Goal: Task Accomplishment & Management: Use online tool/utility

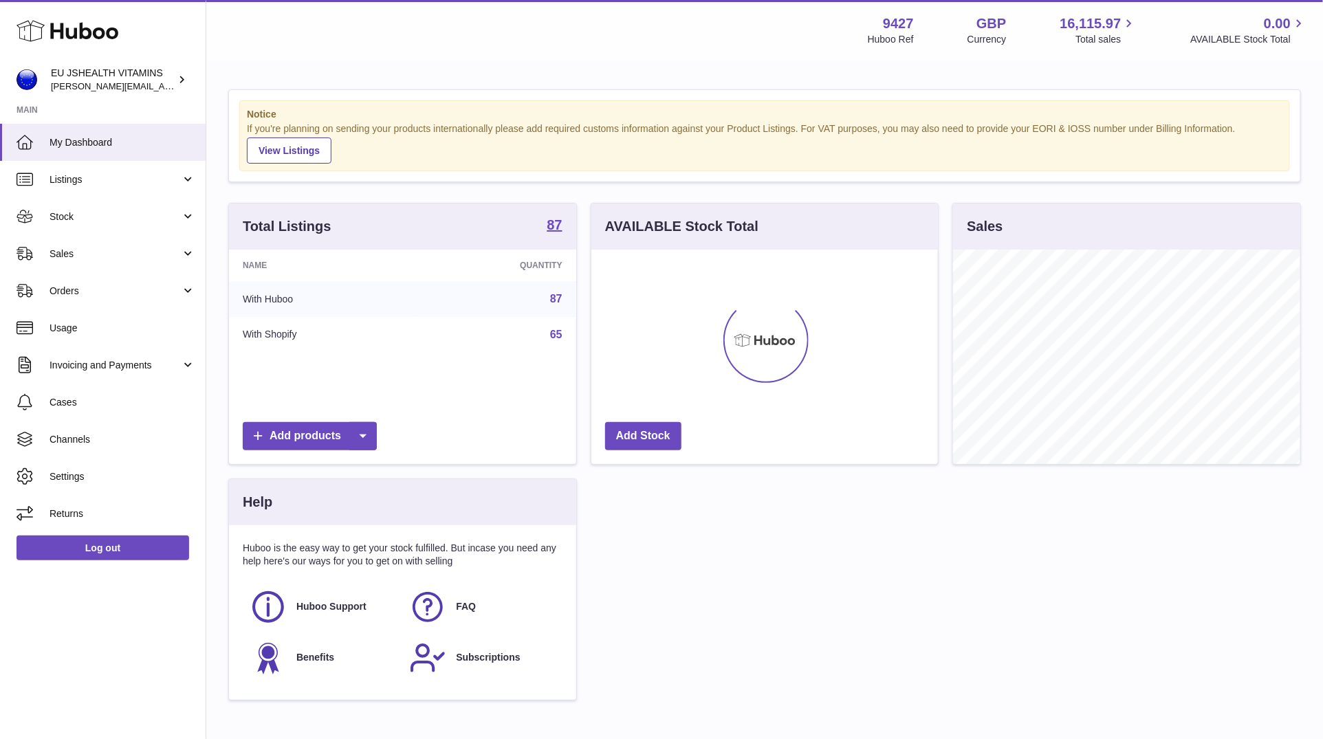
scroll to position [215, 347]
click at [113, 230] on link "Stock" at bounding box center [103, 216] width 206 height 37
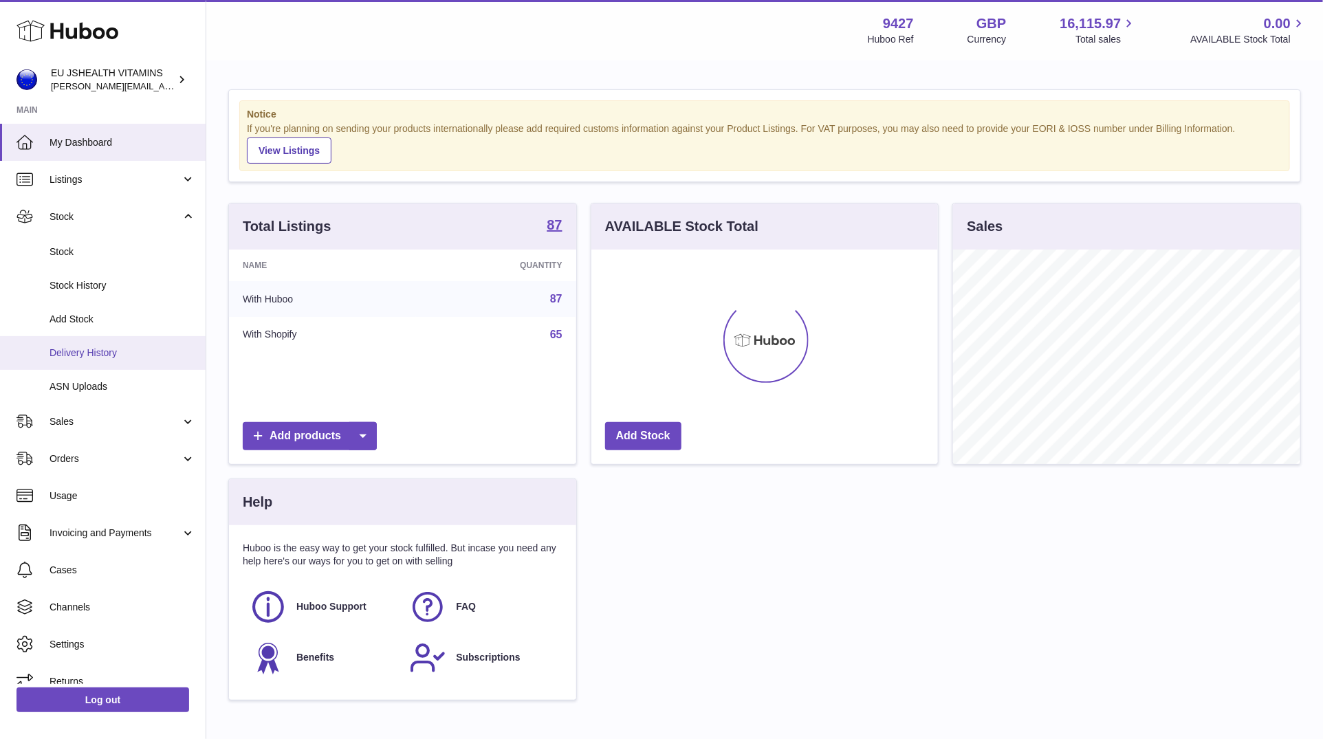
click at [118, 367] on link "Delivery History" at bounding box center [103, 353] width 206 height 34
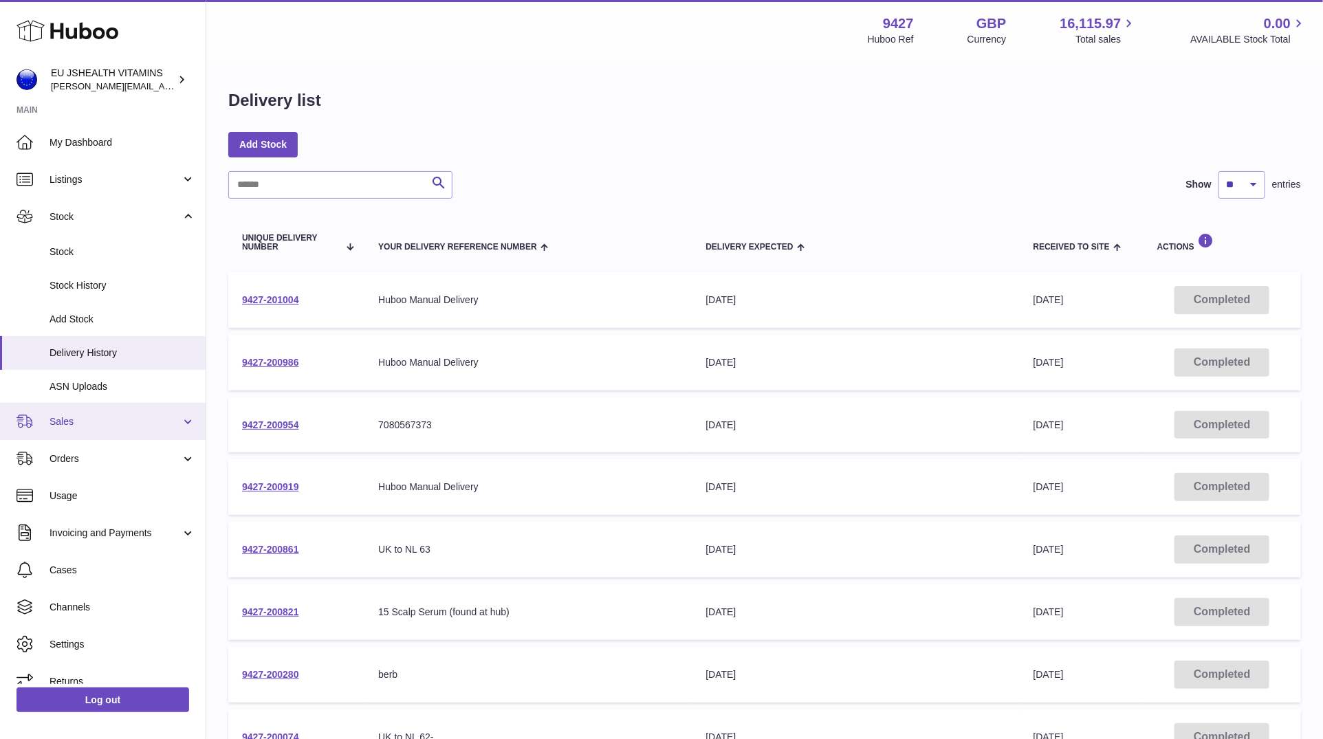
click at [80, 425] on span "Sales" at bounding box center [115, 421] width 131 height 13
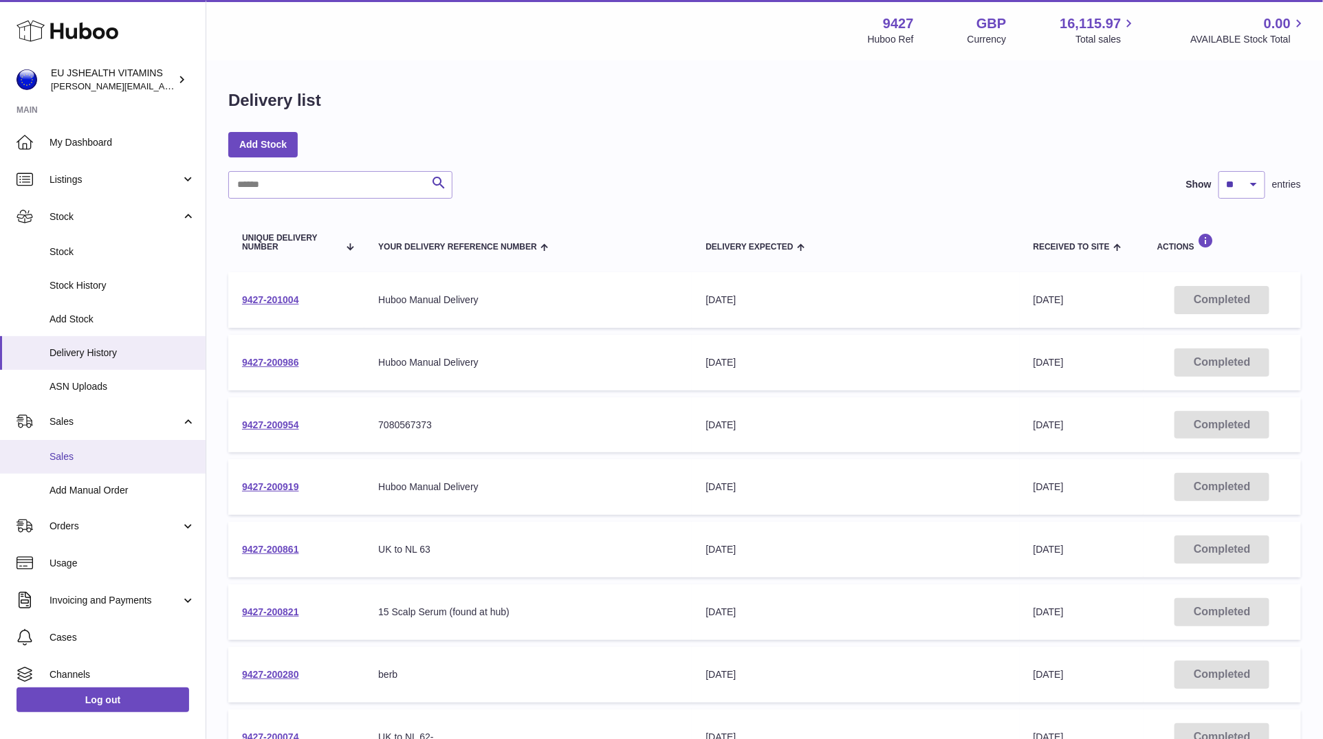
click at [80, 442] on link "Sales" at bounding box center [103, 457] width 206 height 34
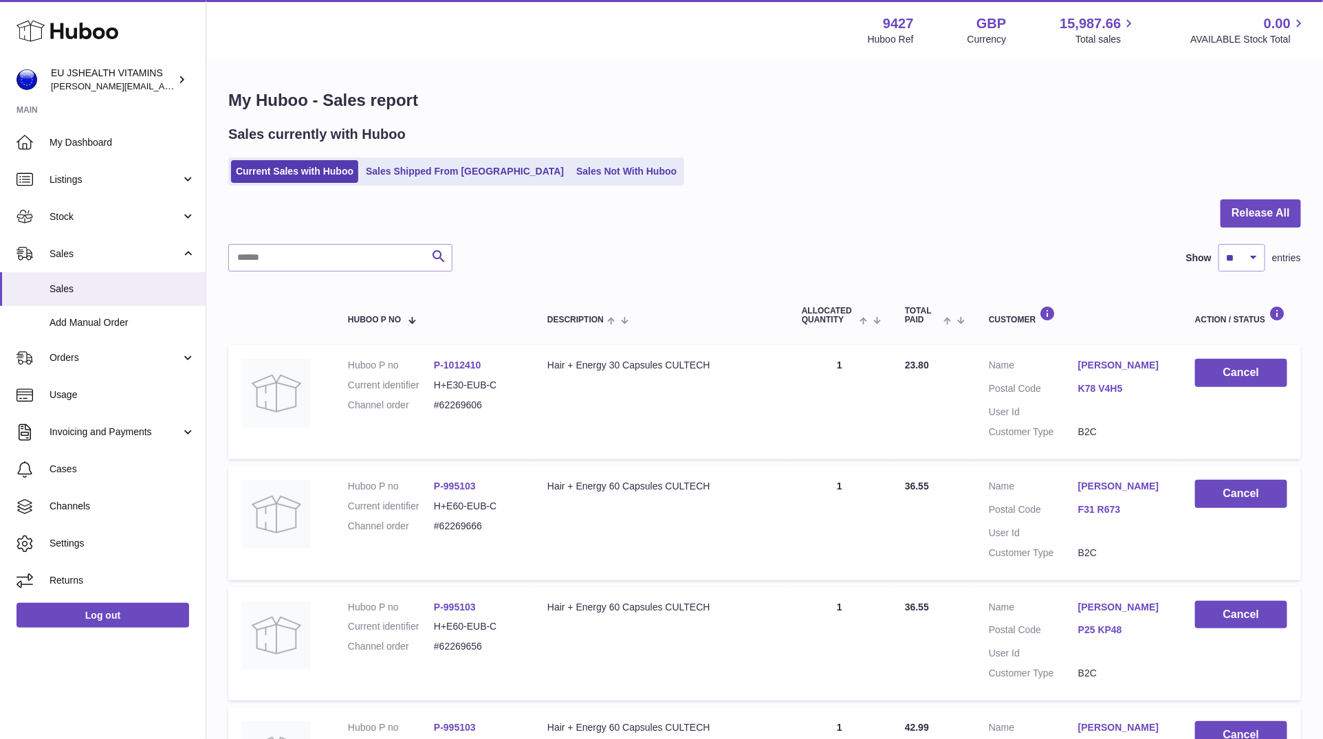
click at [572, 177] on link "Sales Not With Huboo" at bounding box center [627, 171] width 110 height 23
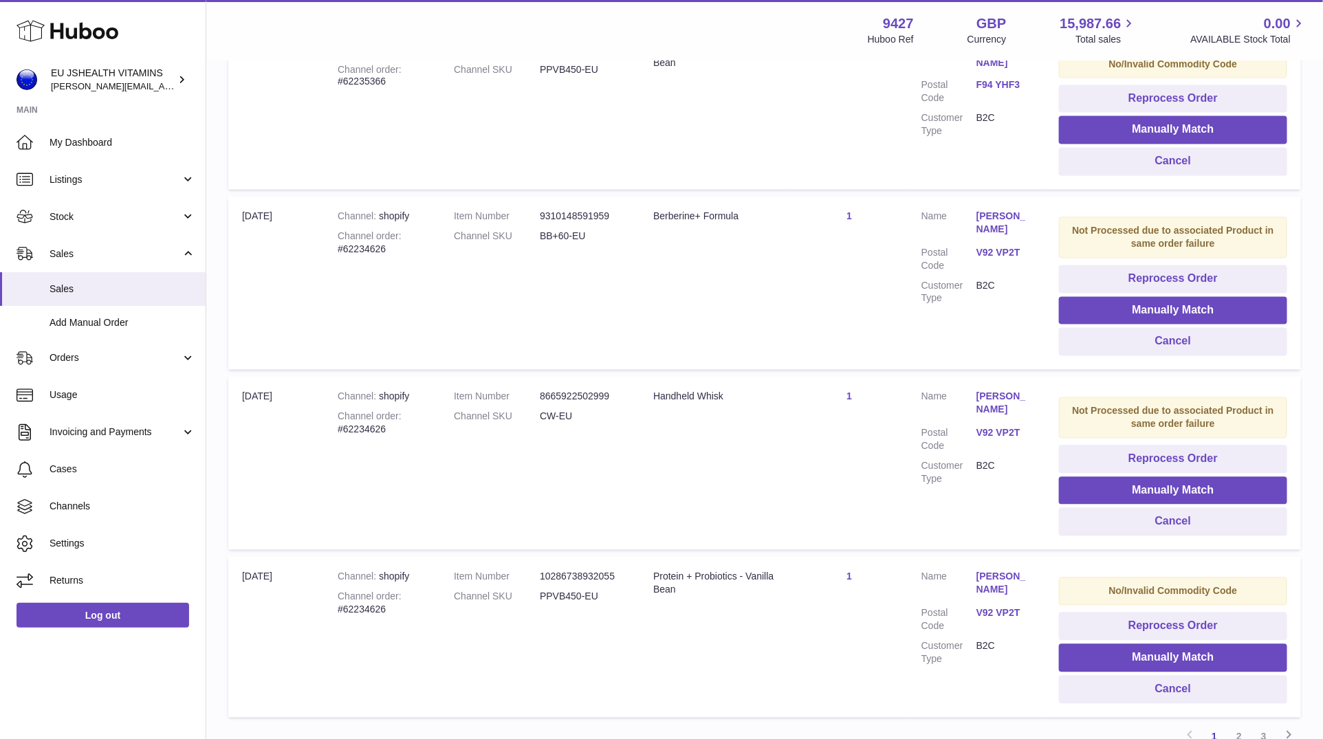
scroll to position [1369, 0]
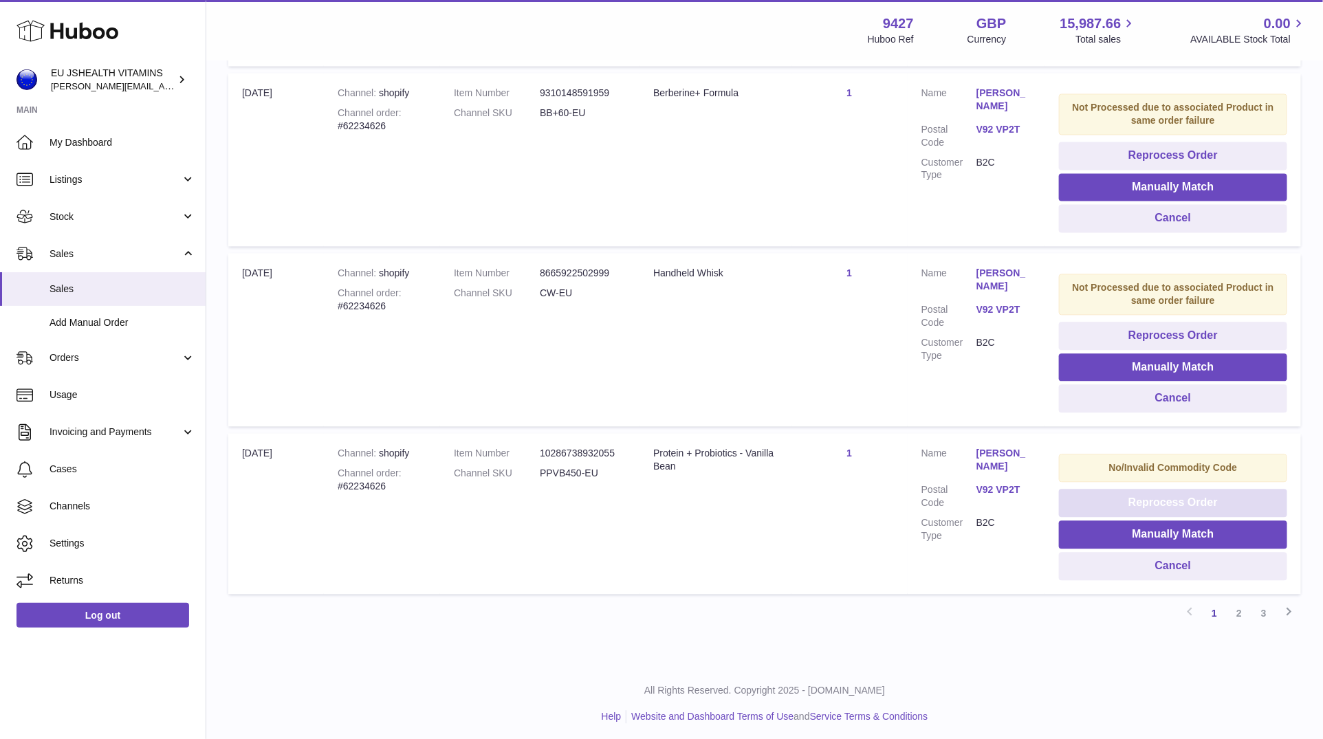
click at [1171, 492] on button "Reprocess Order" at bounding box center [1173, 503] width 228 height 28
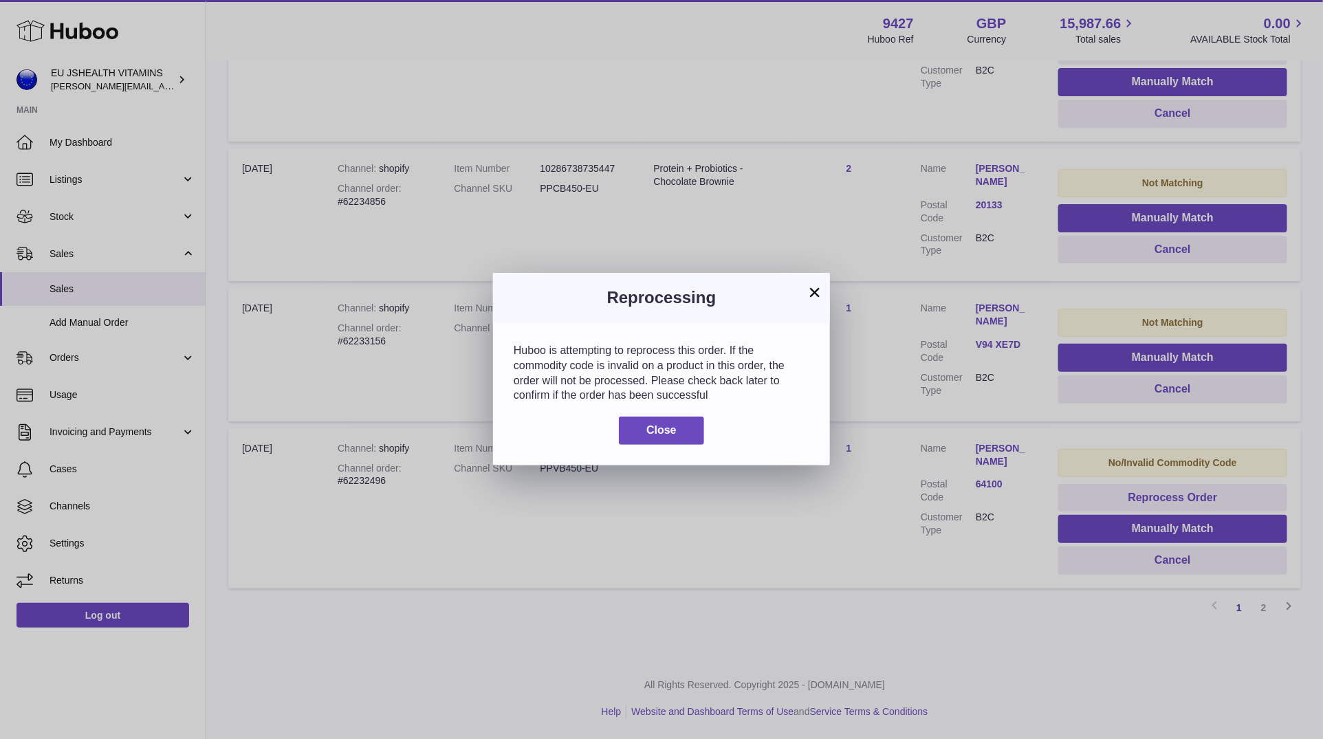
scroll to position [1289, 0]
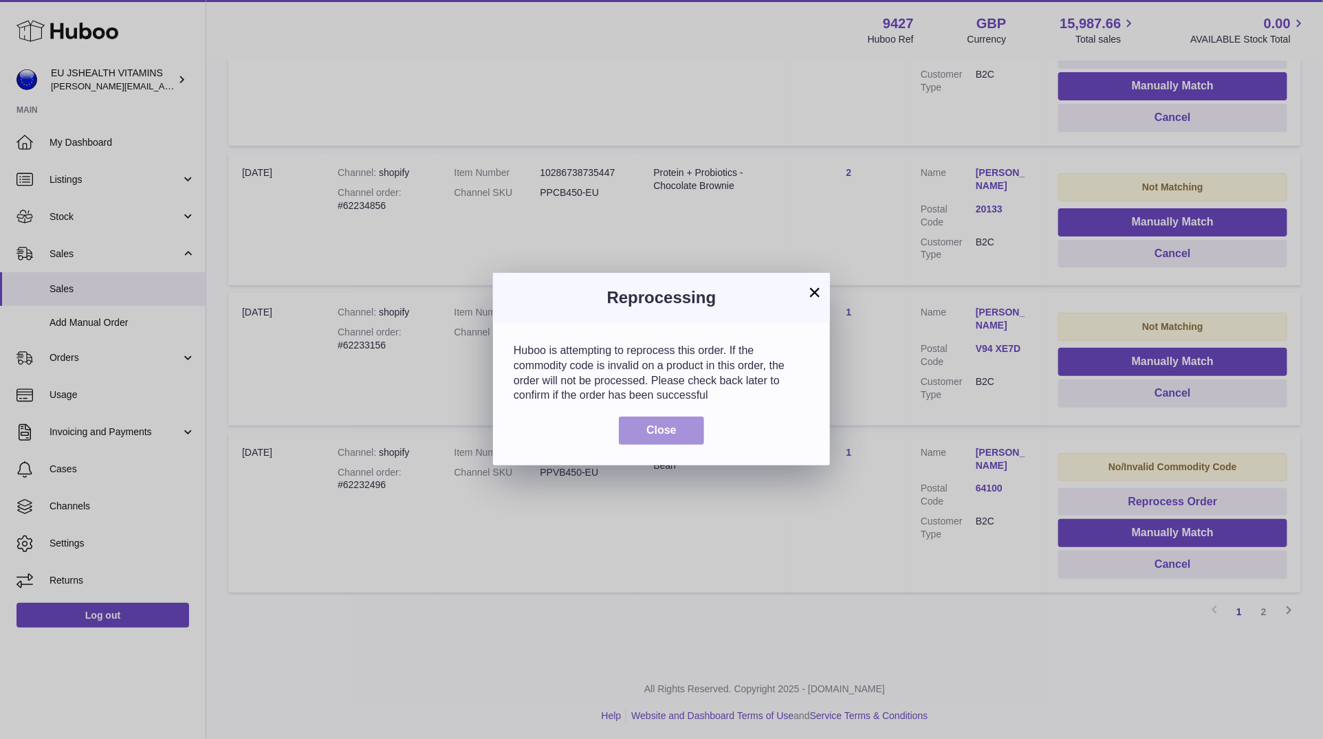
click at [692, 431] on button "Close" at bounding box center [661, 431] width 85 height 28
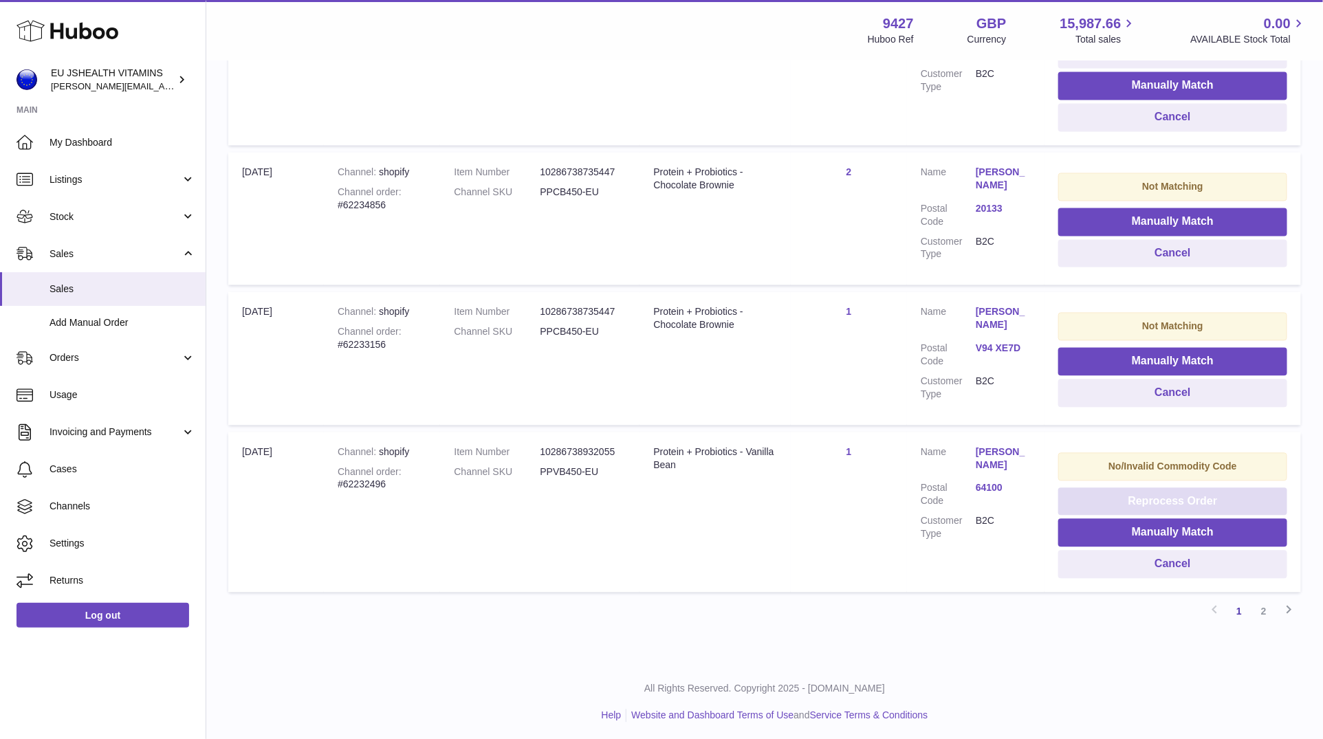
click at [1184, 492] on button "Reprocess Order" at bounding box center [1173, 502] width 229 height 28
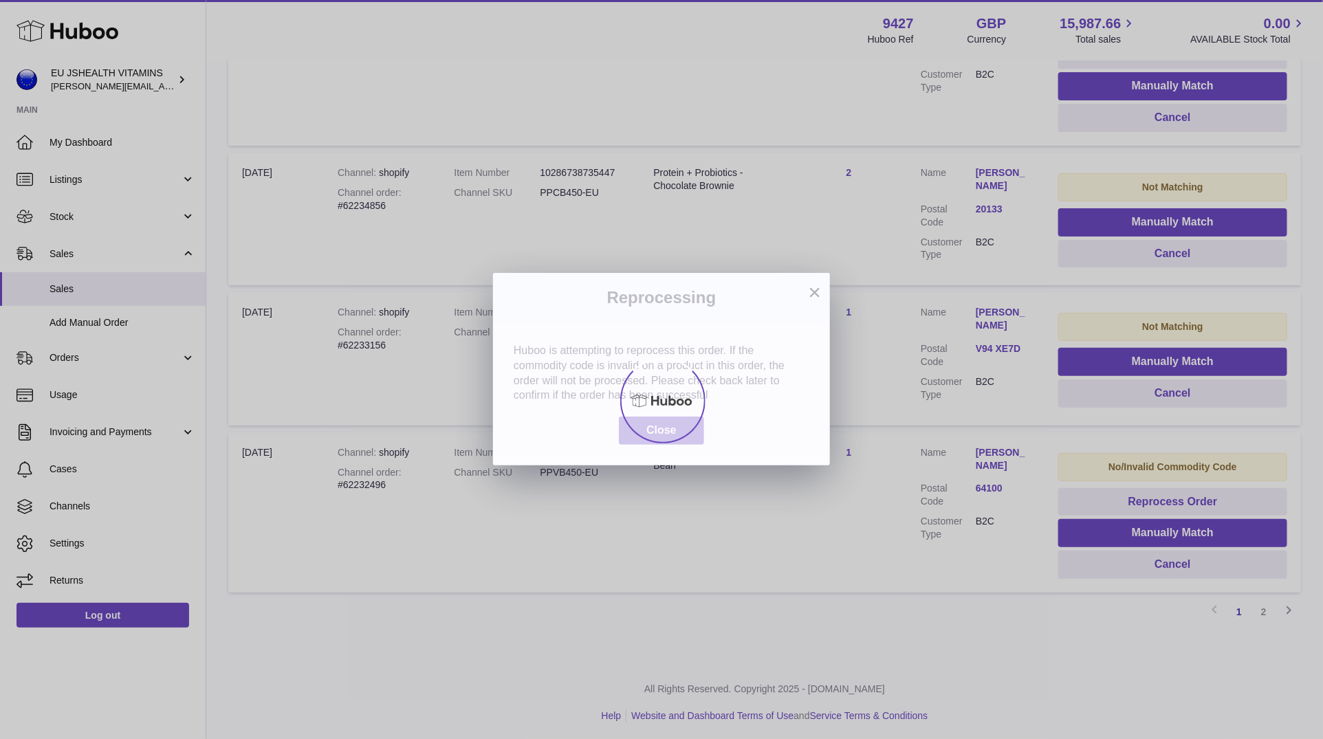
scroll to position [1261, 0]
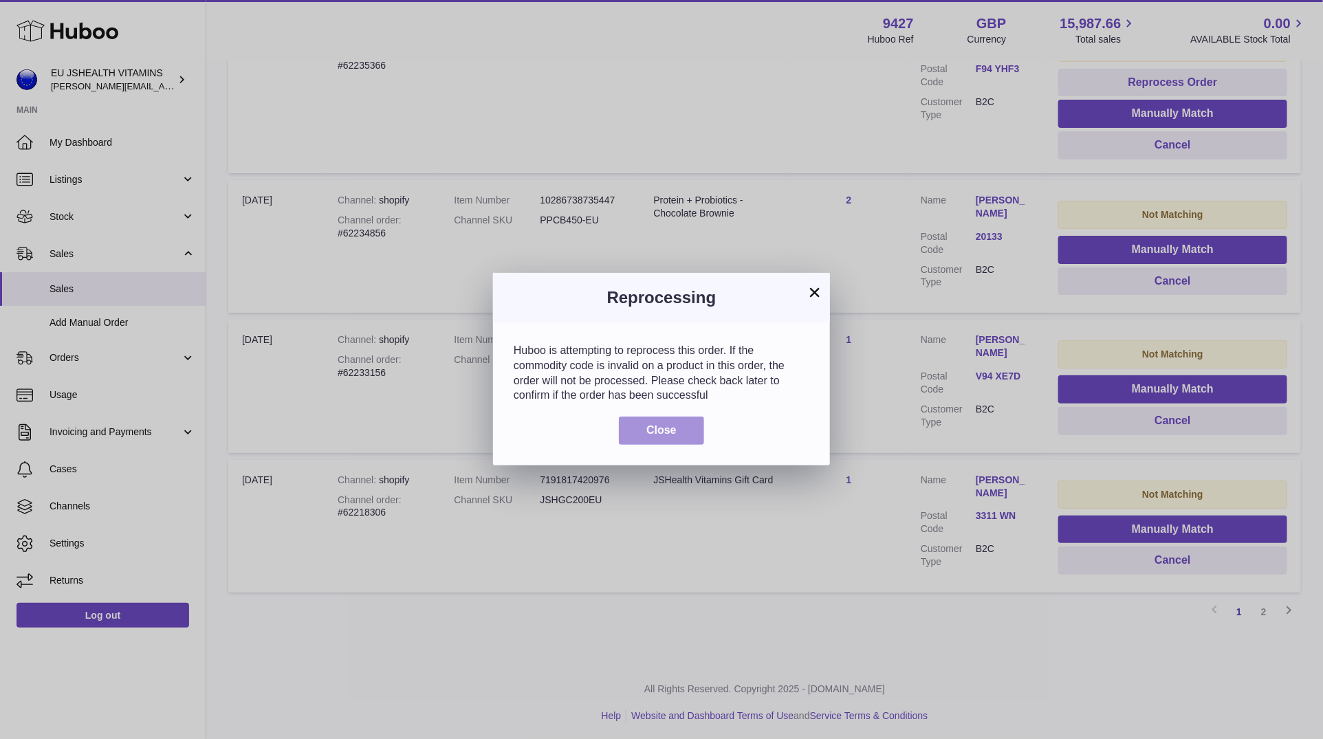
click at [664, 443] on button "Close" at bounding box center [661, 431] width 85 height 28
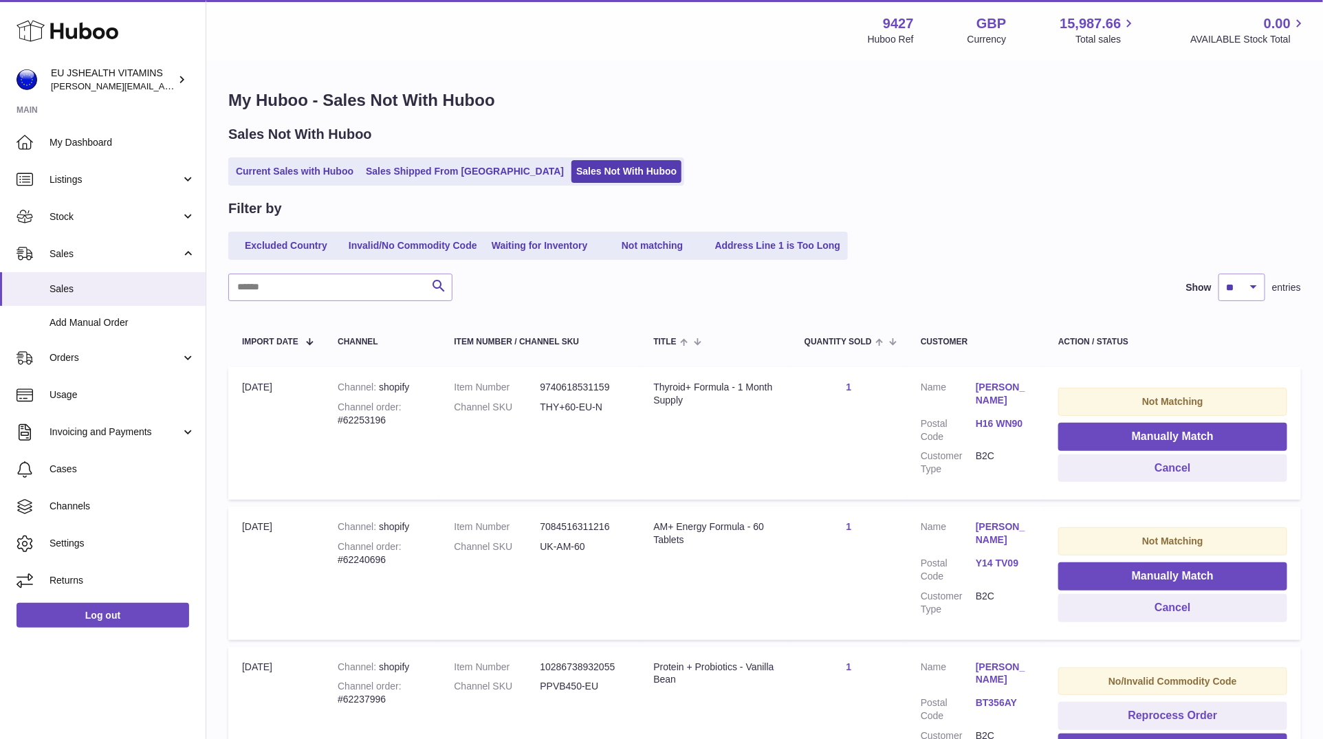
scroll to position [262, 0]
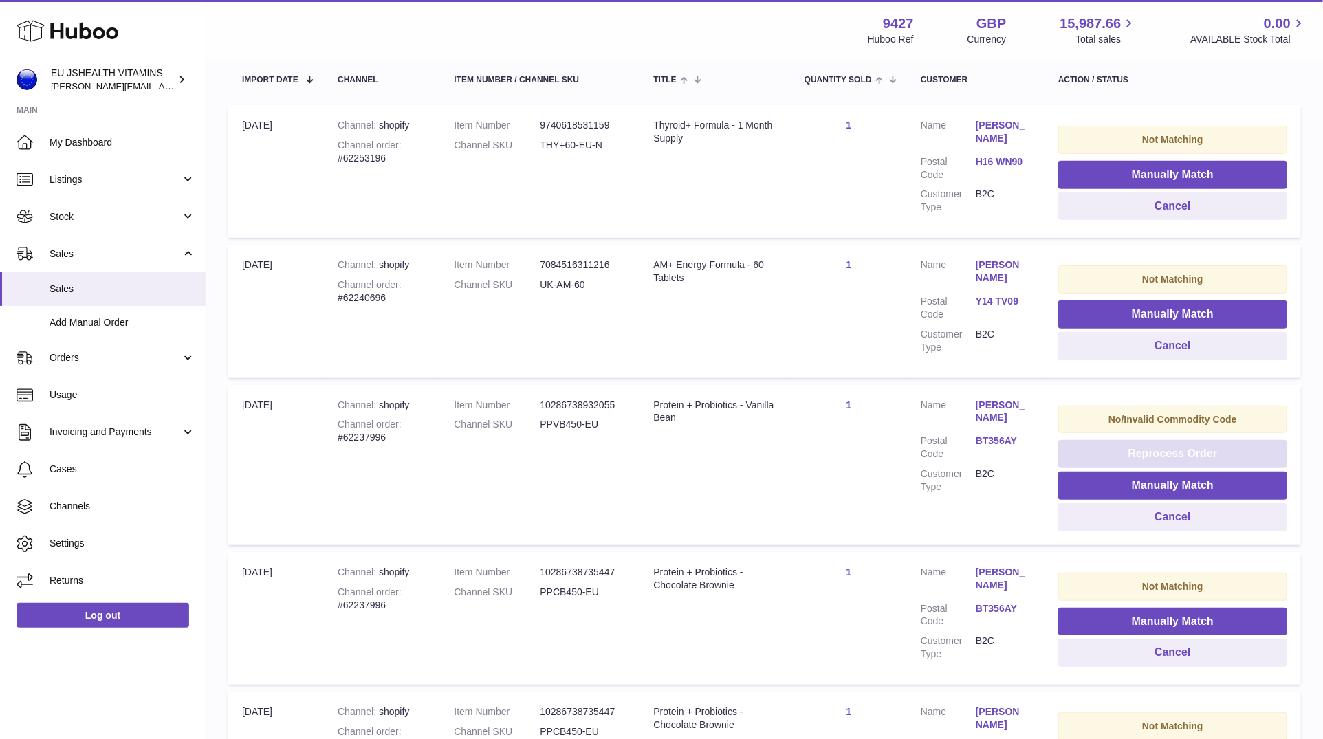
click at [1156, 457] on button "Reprocess Order" at bounding box center [1173, 454] width 229 height 28
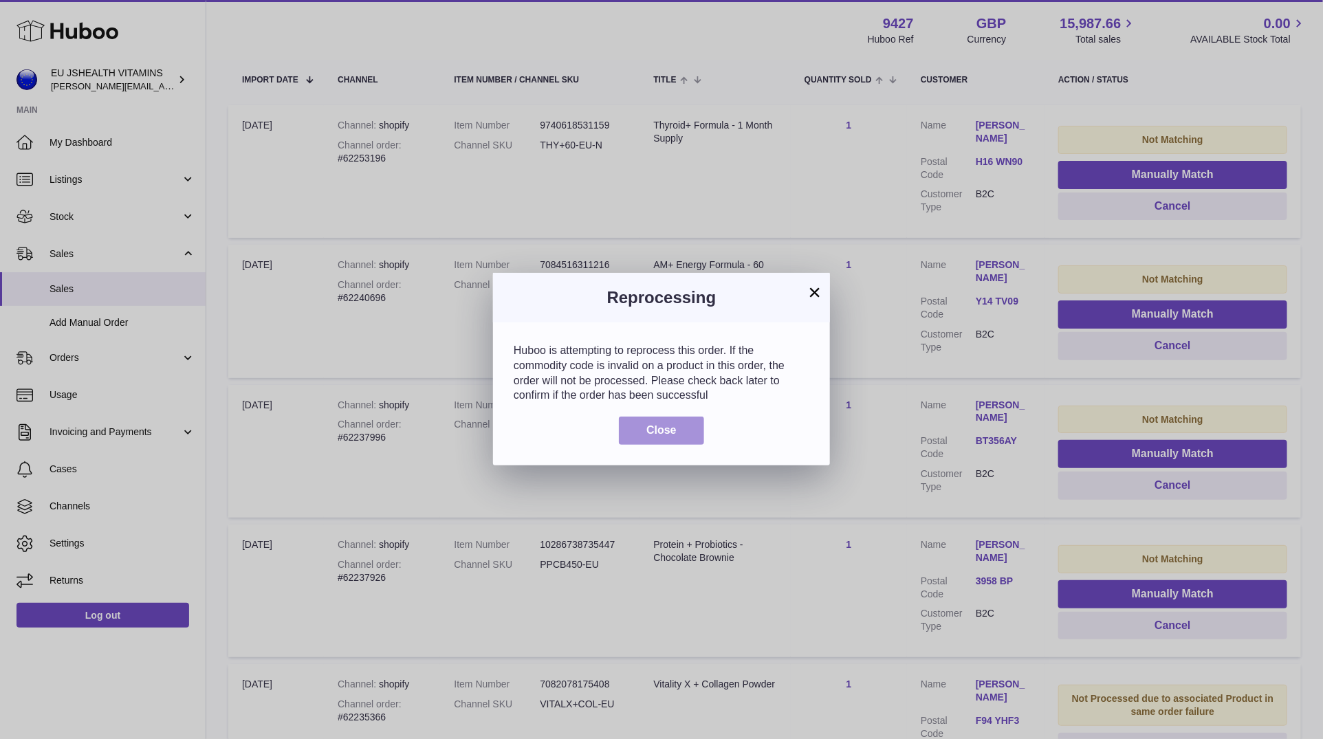
click at [663, 429] on span "Close" at bounding box center [662, 430] width 30 height 12
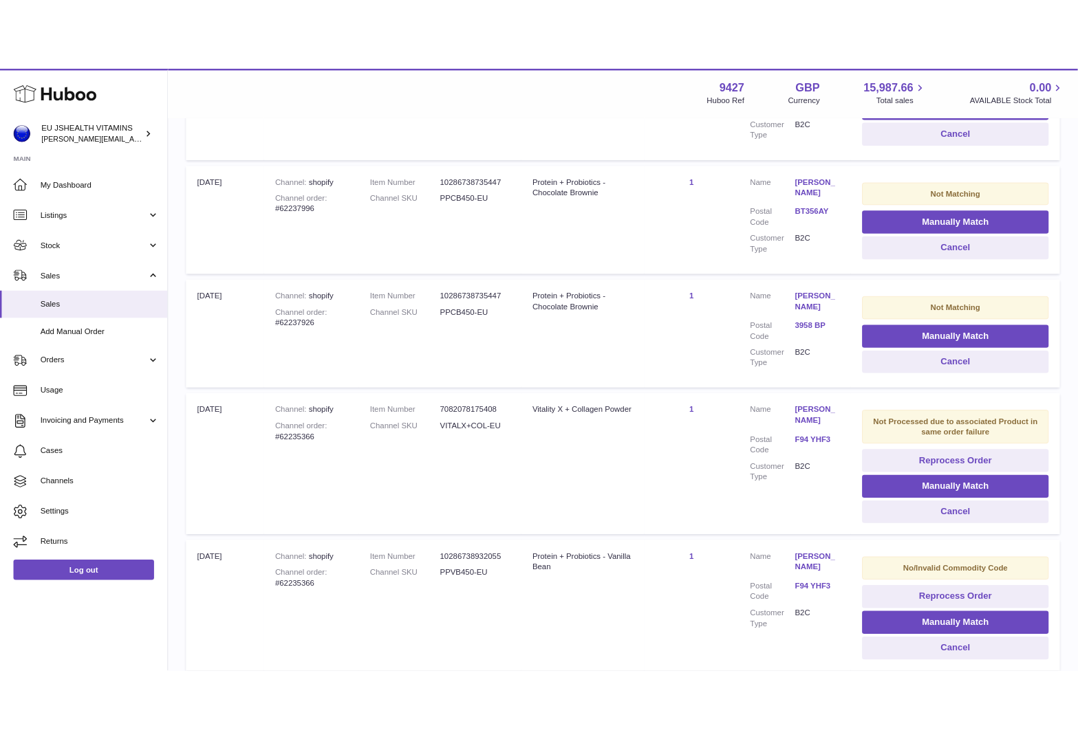
scroll to position [525, 0]
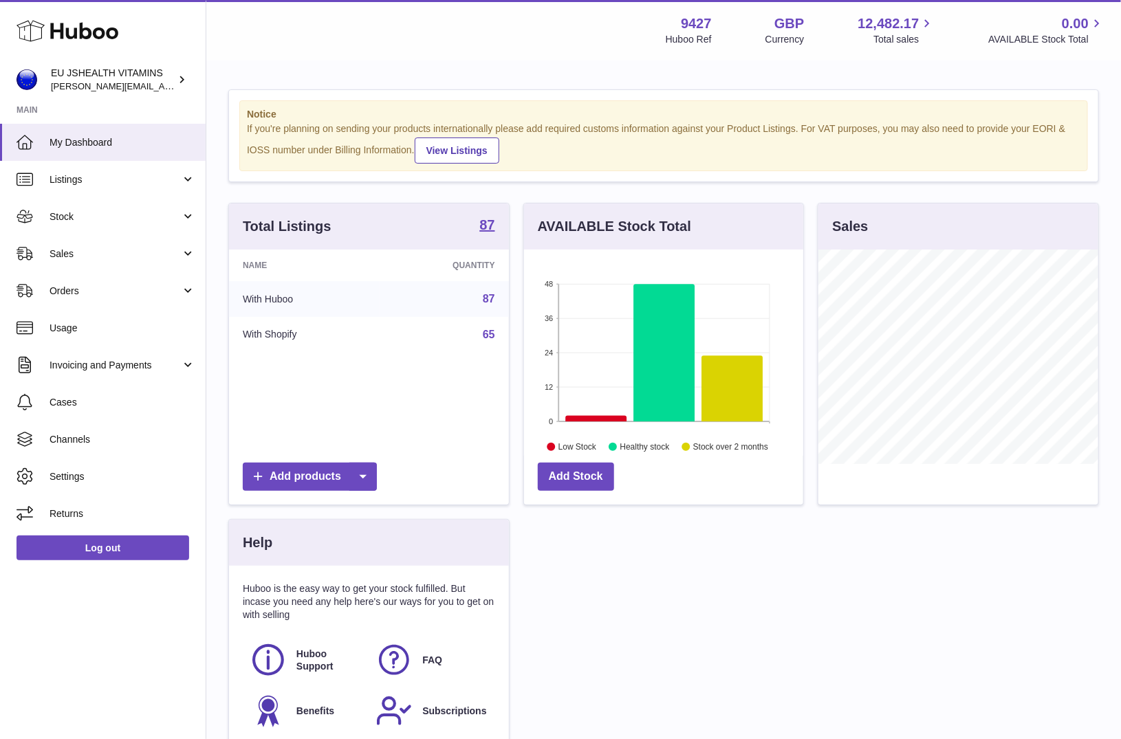
scroll to position [215, 280]
click at [103, 545] on link "Log out" at bounding box center [103, 548] width 173 height 25
